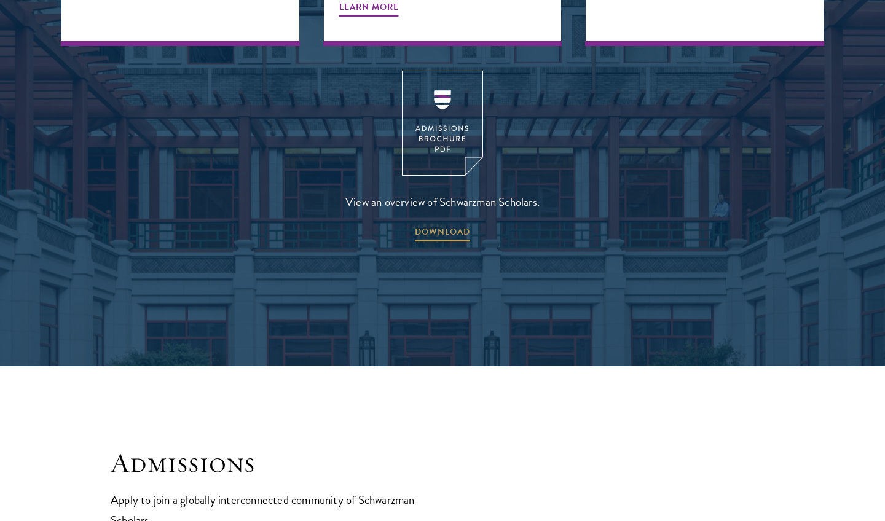
scroll to position [1752, 0]
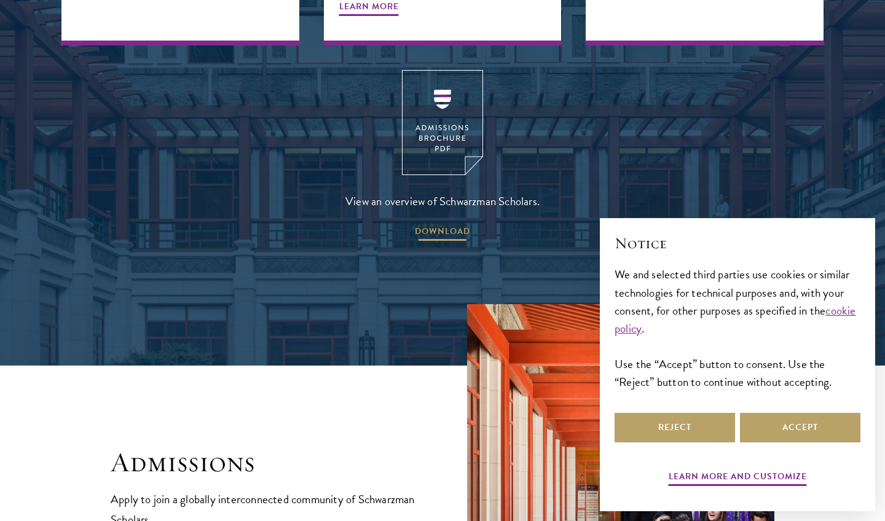
click at [446, 224] on span "DOWNLOAD" at bounding box center [442, 233] width 55 height 19
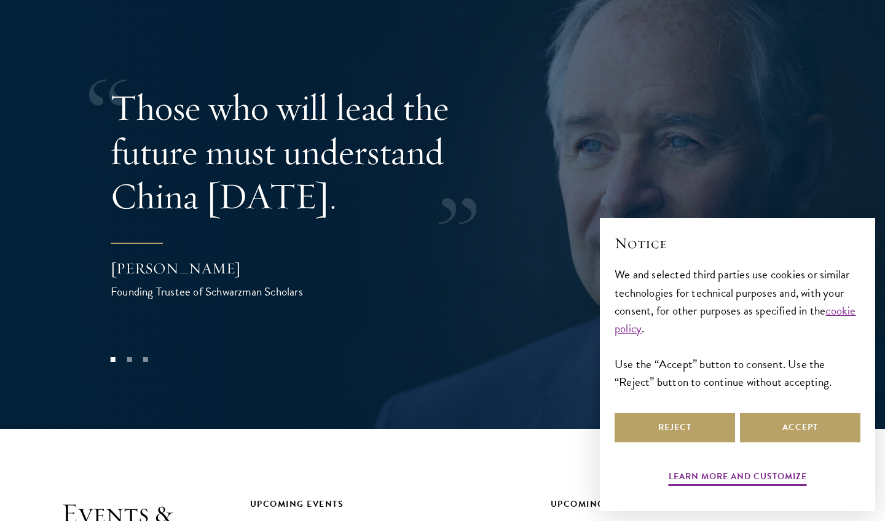
scroll to position [2516, 0]
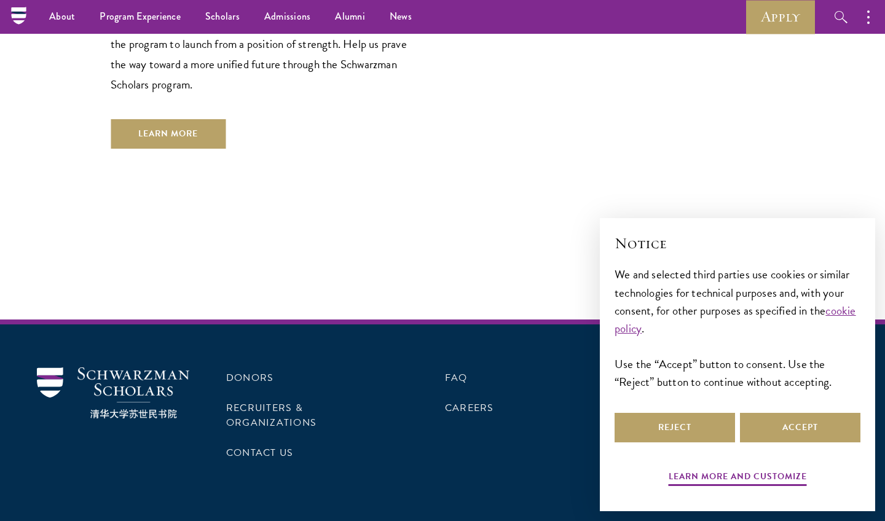
scroll to position [3568, 0]
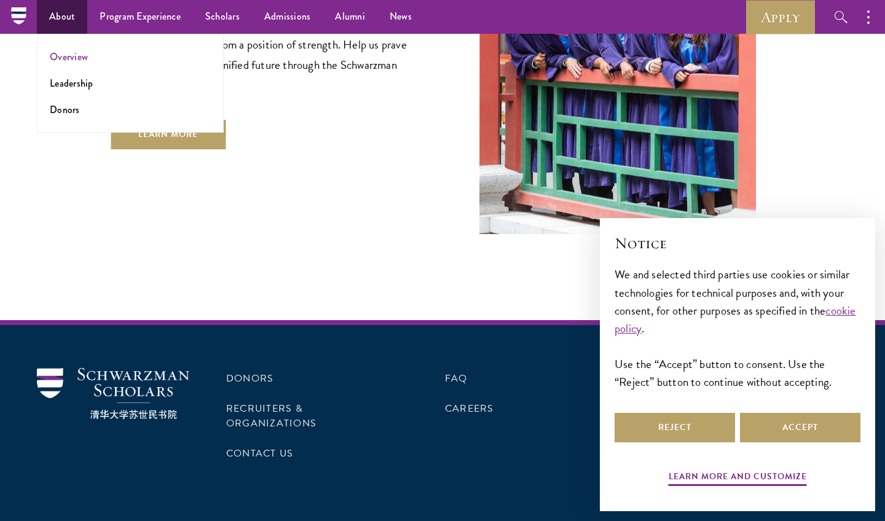
click at [57, 58] on link "Overview" at bounding box center [69, 57] width 38 height 14
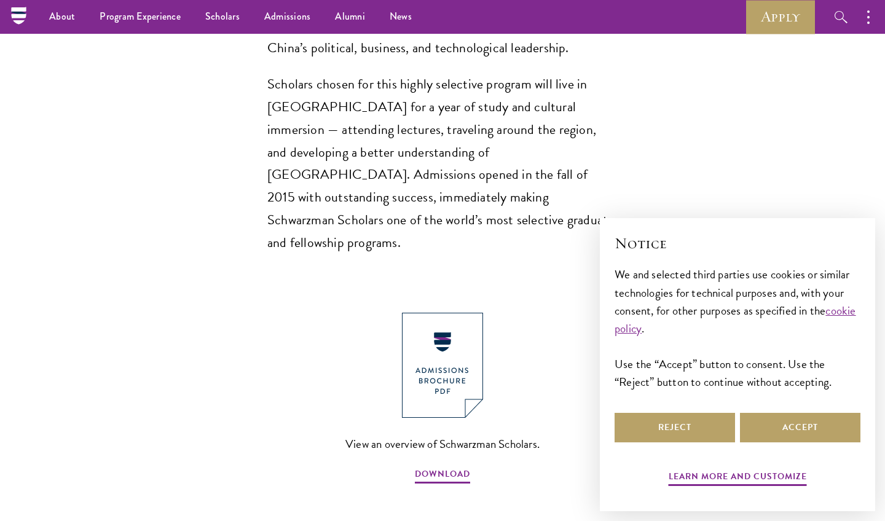
scroll to position [1118, 0]
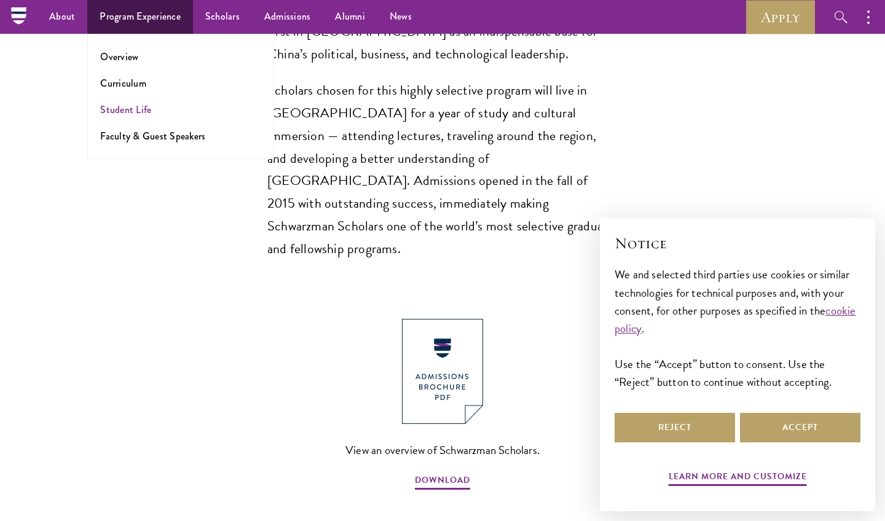
click at [126, 109] on link "Student Life" at bounding box center [125, 110] width 51 height 14
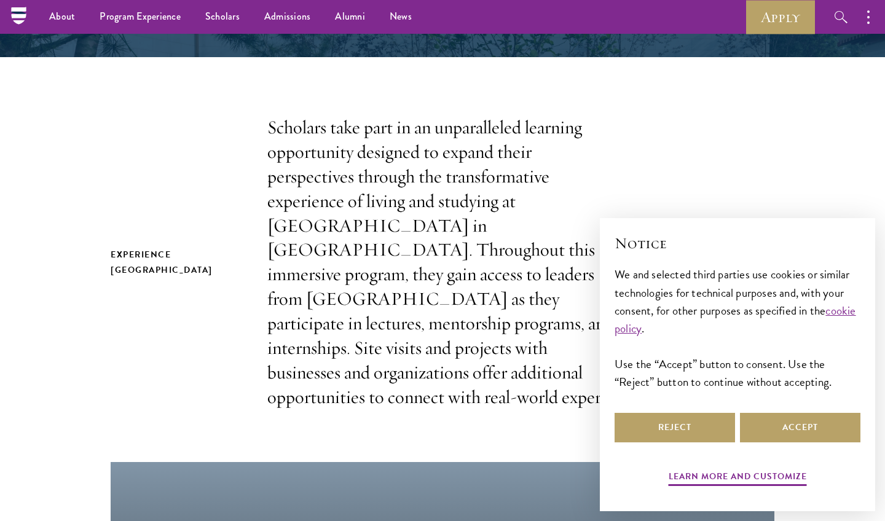
scroll to position [49, 0]
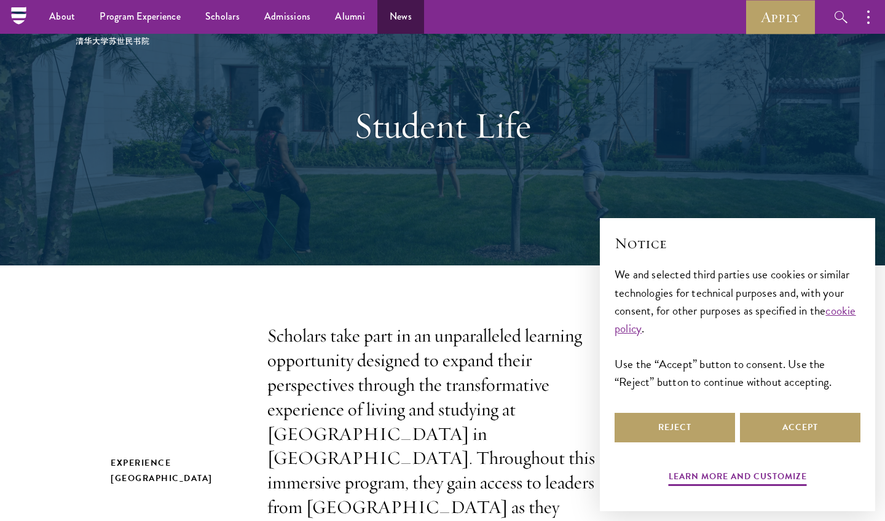
click at [391, 10] on link "News" at bounding box center [401, 17] width 47 height 34
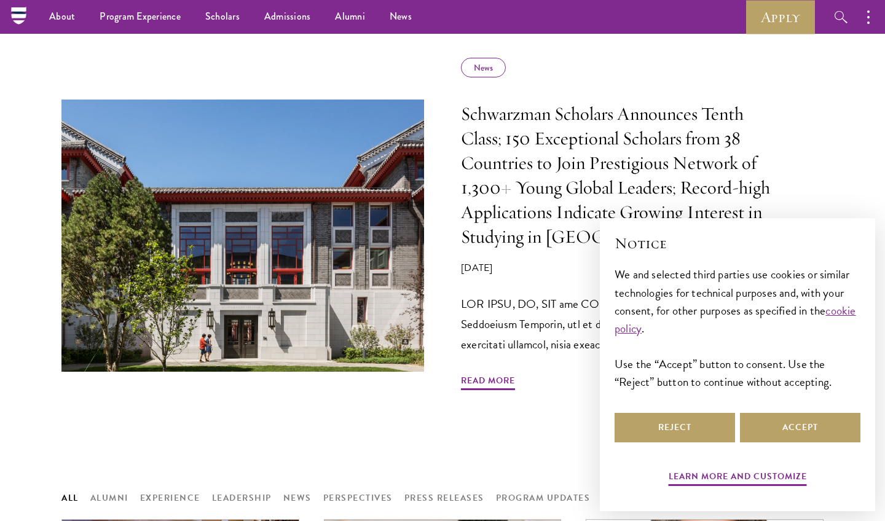
scroll to position [367, 0]
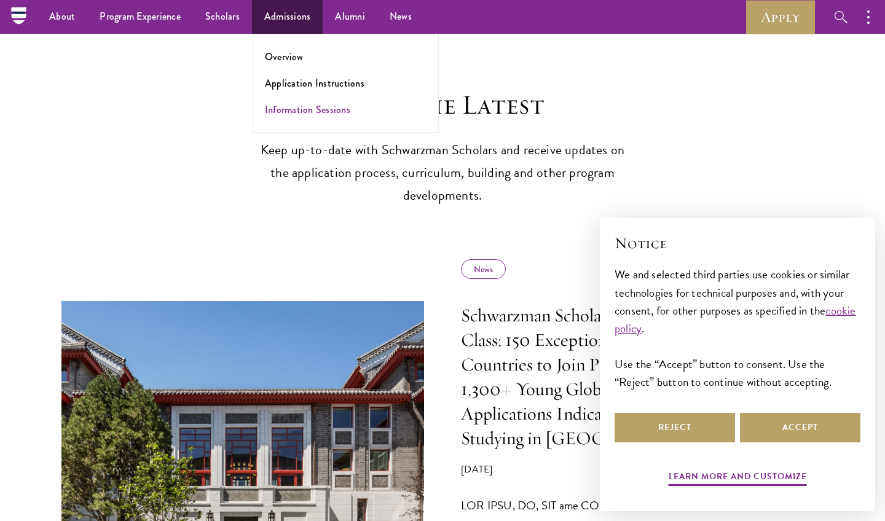
click at [294, 108] on link "Information Sessions" at bounding box center [307, 110] width 85 height 14
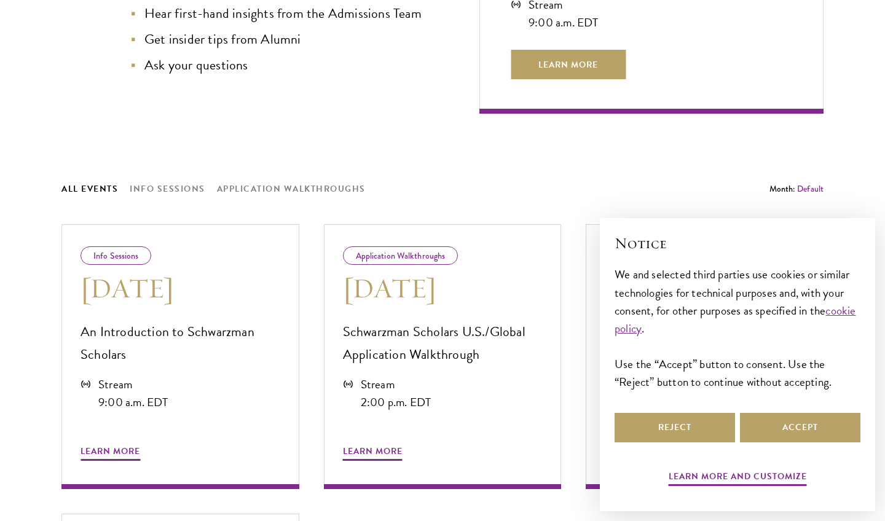
scroll to position [497, 0]
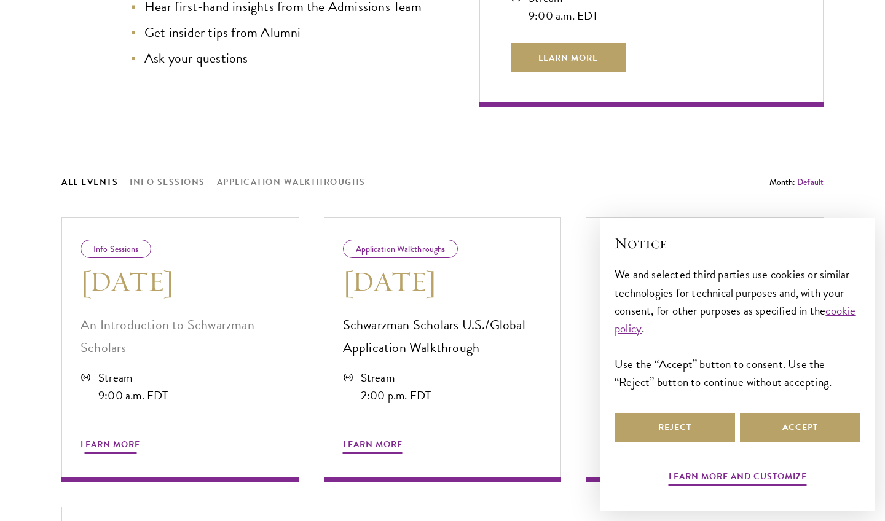
click at [168, 372] on div "Stream" at bounding box center [133, 378] width 70 height 18
